Goal: Information Seeking & Learning: Learn about a topic

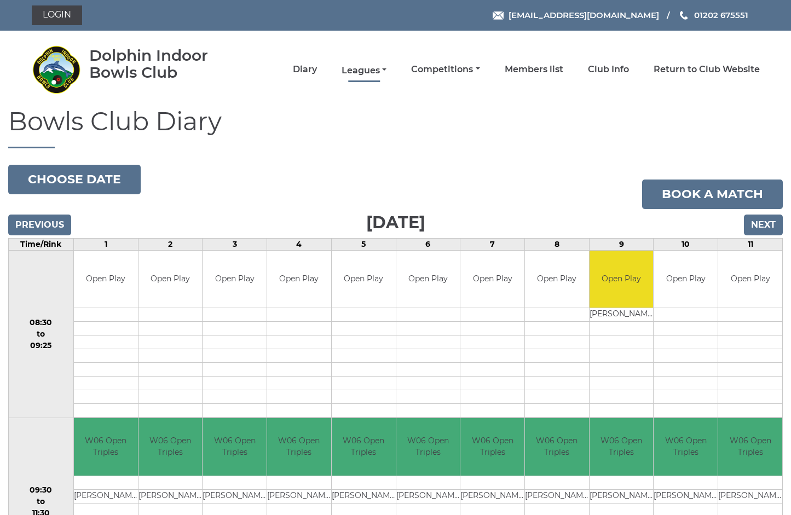
click at [387, 70] on link "Leagues" at bounding box center [364, 71] width 45 height 12
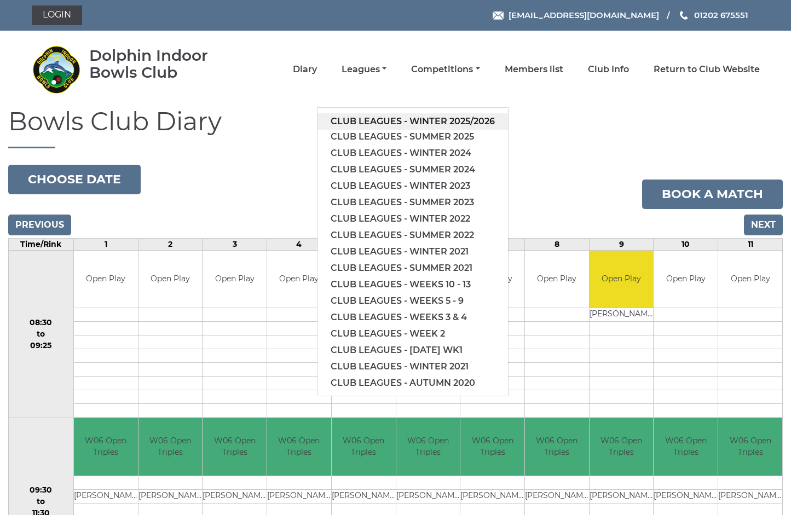
click at [426, 123] on link "Club leagues - Winter 2025/2026" at bounding box center [413, 121] width 191 height 16
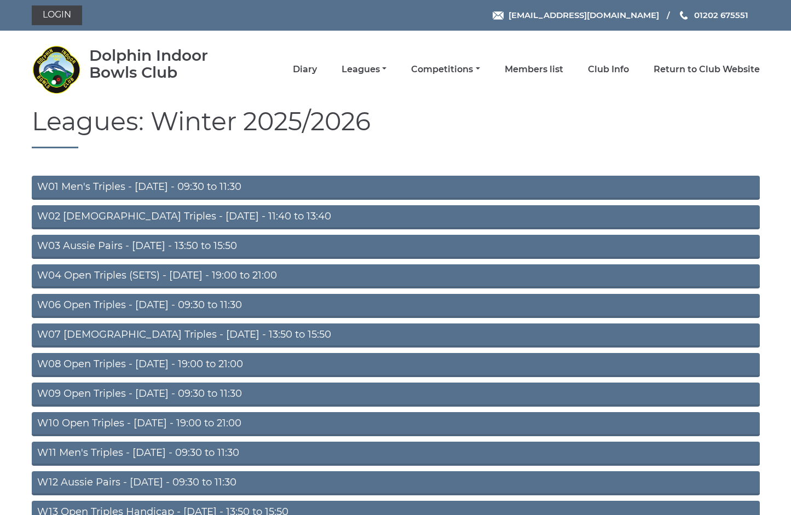
scroll to position [0, 1]
click at [186, 309] on link "W06 Open Triples - Tuesday - 09:30 to 11:30" at bounding box center [396, 306] width 728 height 24
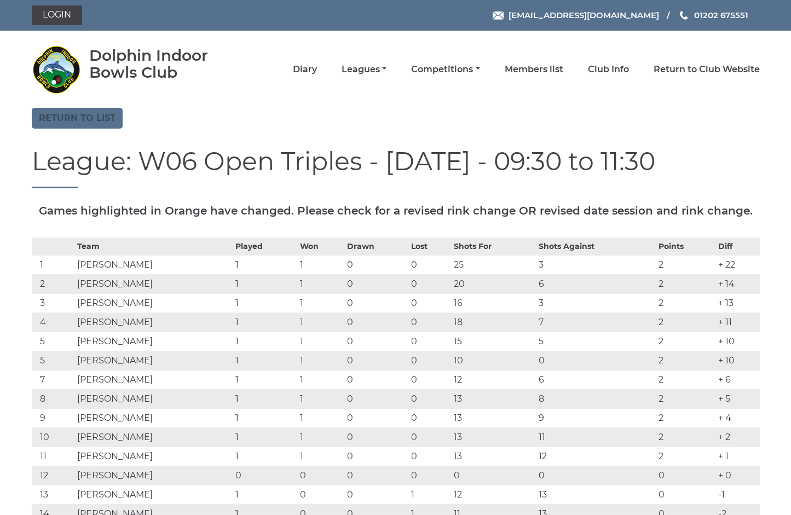
click at [64, 115] on link "Return to list" at bounding box center [77, 118] width 91 height 21
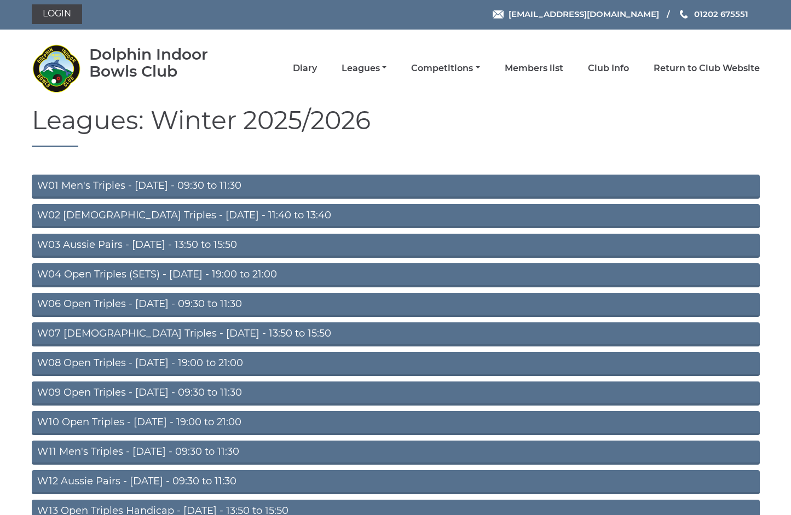
scroll to position [1, 1]
click at [195, 392] on link "W09 Open Triples - [DATE] - 09:30 to 11:30" at bounding box center [396, 394] width 728 height 24
